Goal: Entertainment & Leisure: Consume media (video, audio)

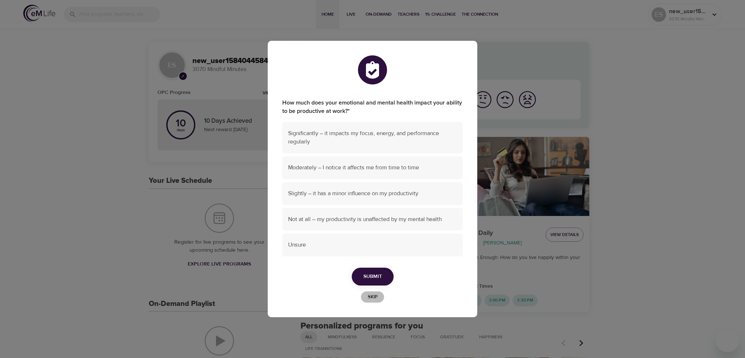
click at [378, 298] on span "Skip" at bounding box center [373, 297] width 16 height 8
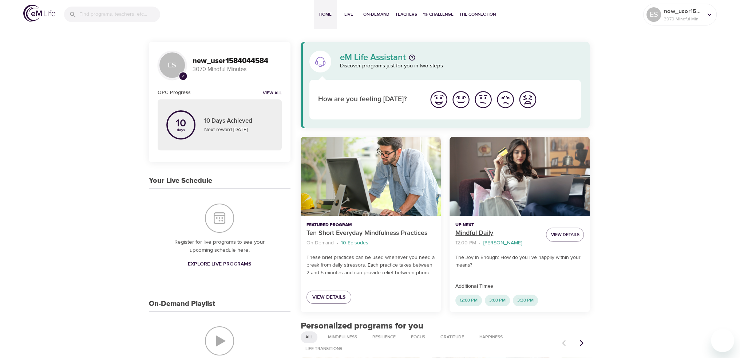
click at [485, 230] on p "Mindful Daily" at bounding box center [497, 233] width 85 height 10
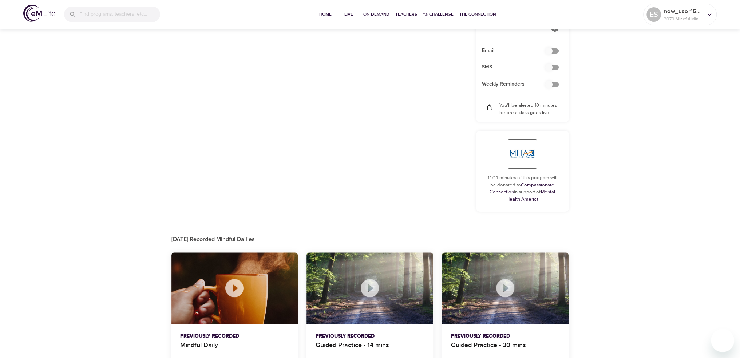
scroll to position [283, 0]
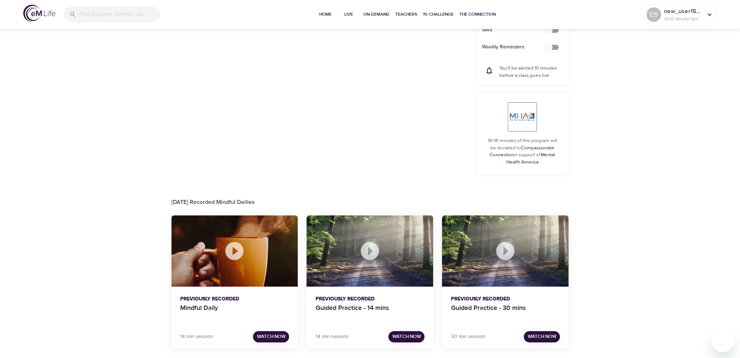
click at [213, 300] on p "Previously Recorded" at bounding box center [234, 299] width 109 height 8
click at [211, 307] on p "Mindful Daily" at bounding box center [234, 311] width 109 height 17
click at [268, 342] on div "14 min session Watch Now" at bounding box center [234, 338] width 127 height 19
click at [265, 335] on span "Watch Now" at bounding box center [271, 336] width 29 height 8
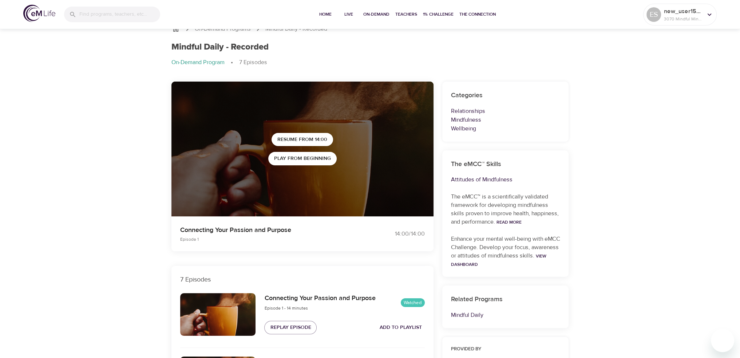
scroll to position [146, 0]
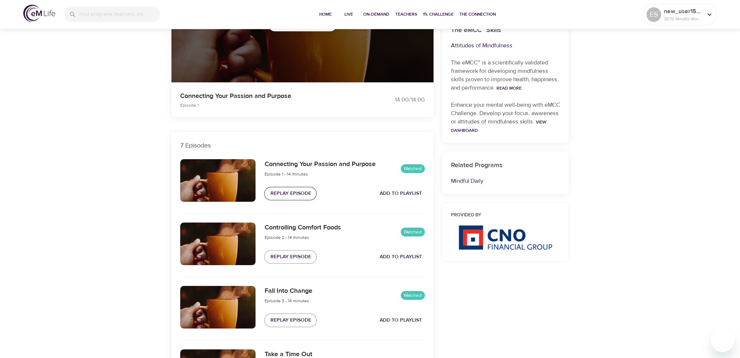
click at [294, 187] on button "Replay Episode" at bounding box center [290, 193] width 52 height 13
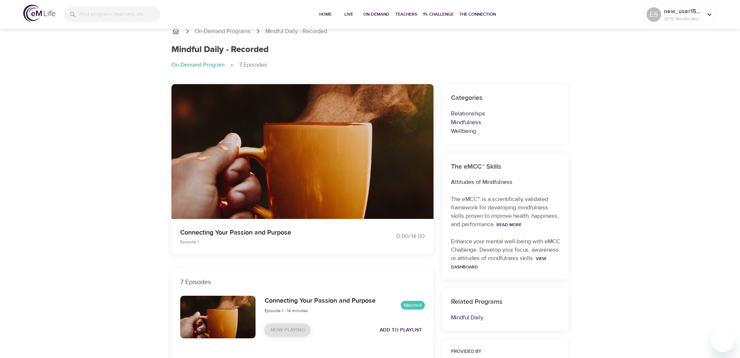
scroll to position [0, 0]
